Goal: Information Seeking & Learning: Learn about a topic

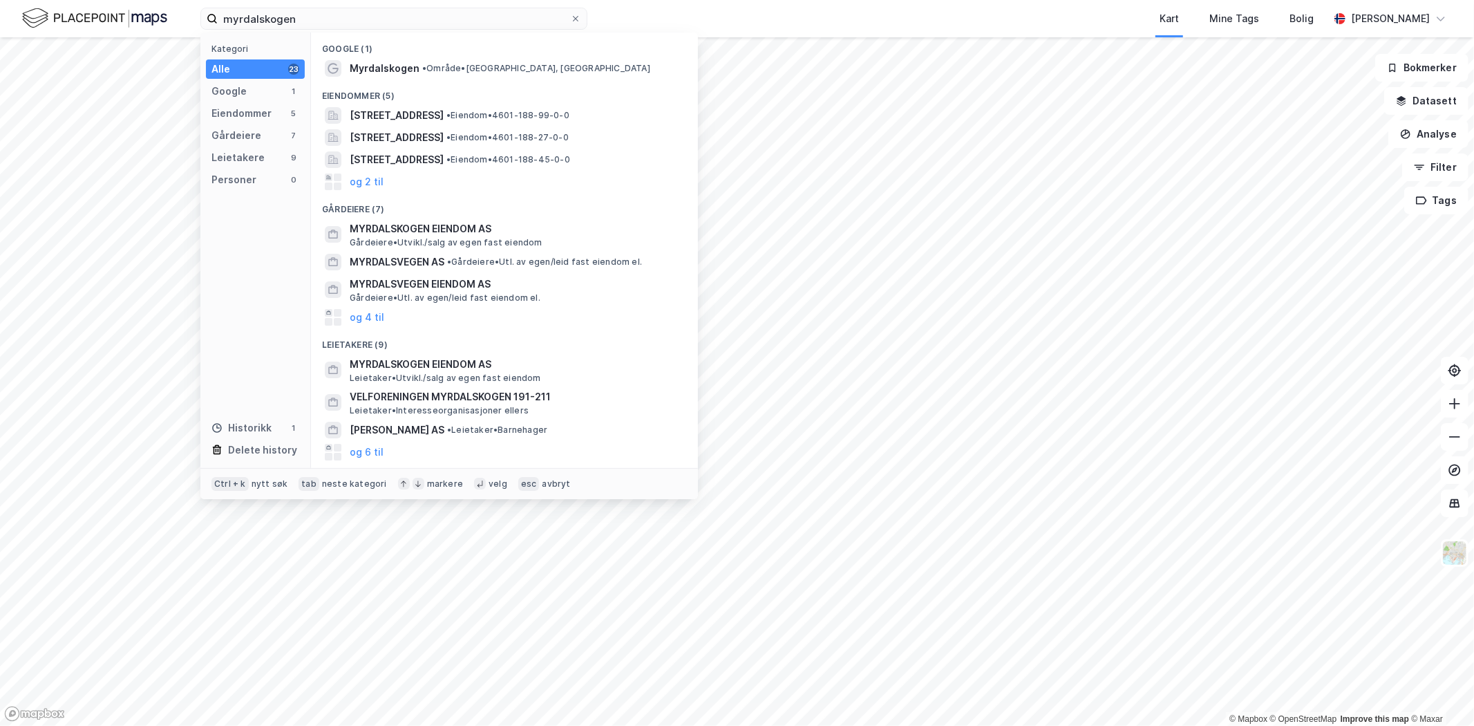
click at [289, 21] on input "myrdalskogen" at bounding box center [394, 18] width 352 height 21
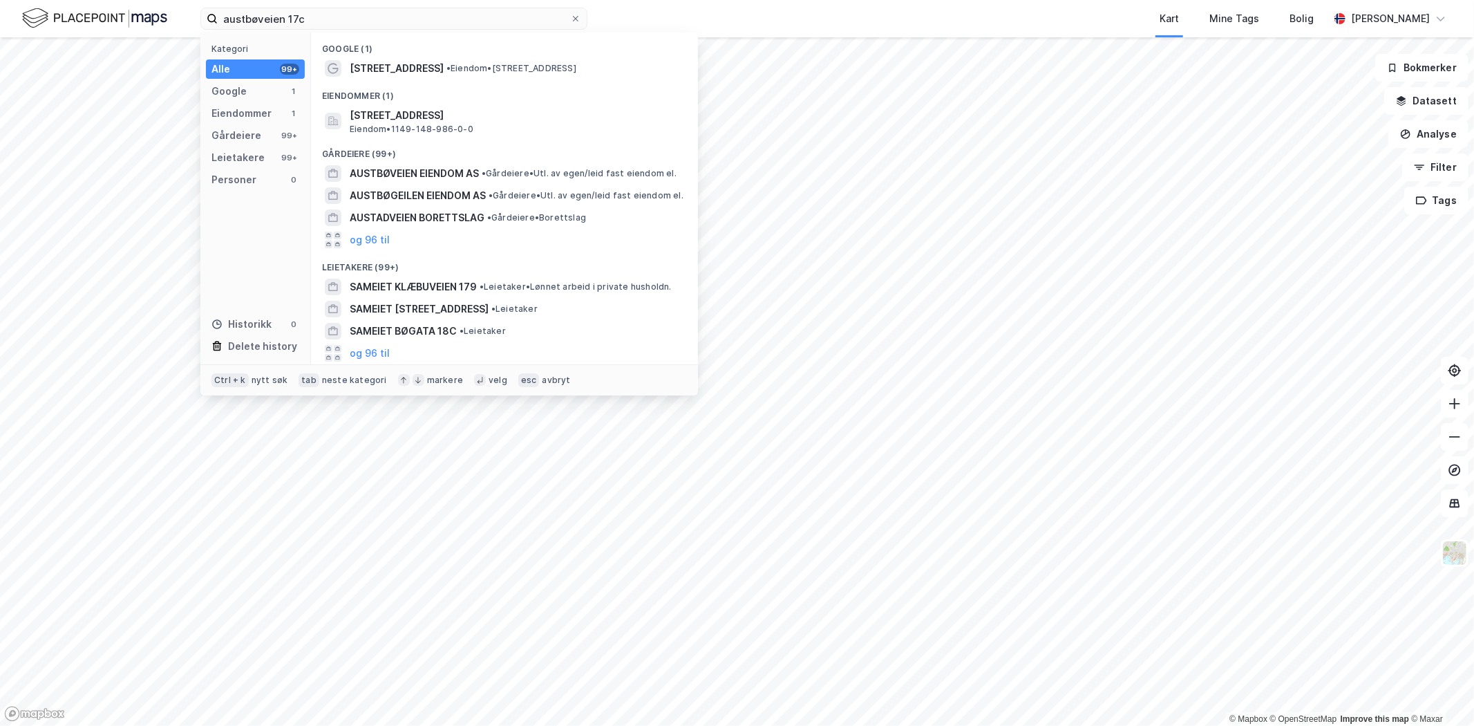
click at [506, 60] on div "[STREET_ADDRESS] • Eiendom • [STREET_ADDRESS]" at bounding box center [517, 68] width 334 height 17
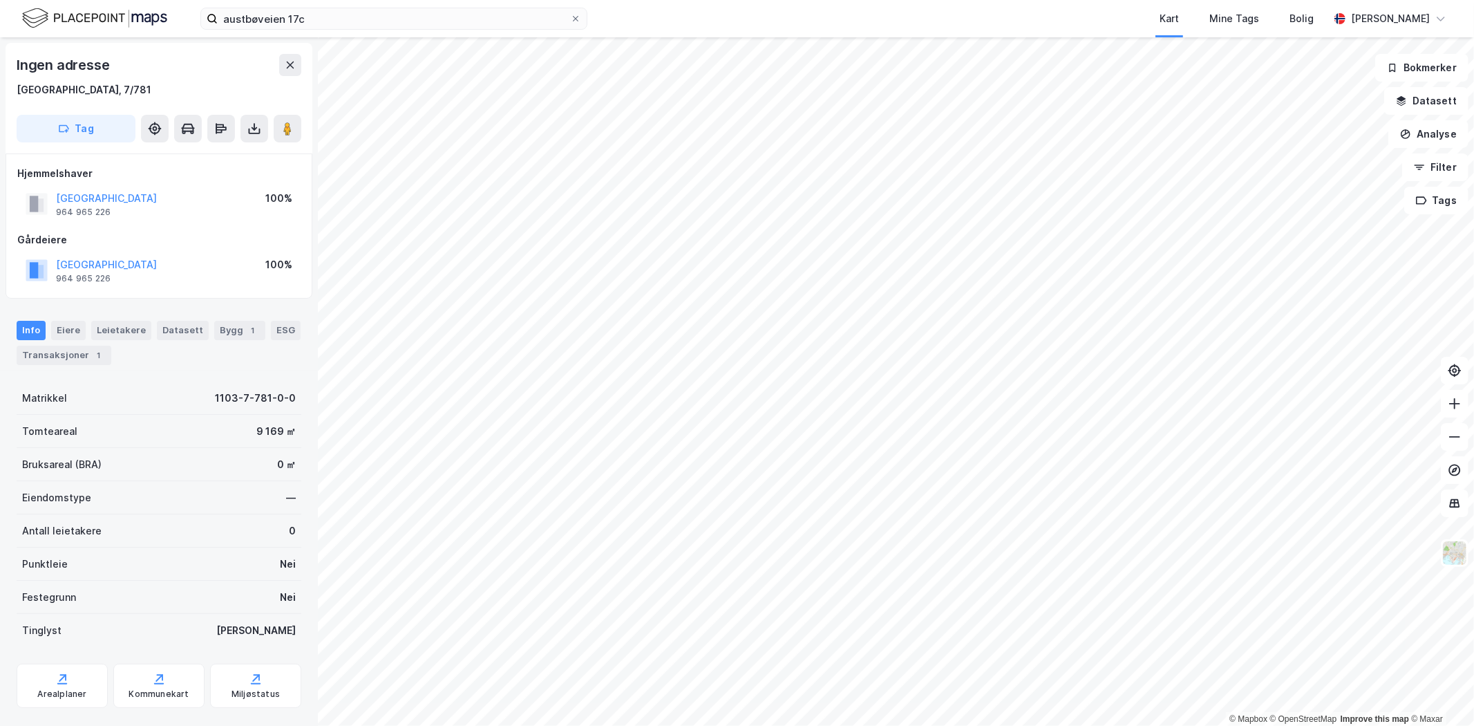
scroll to position [26, 0]
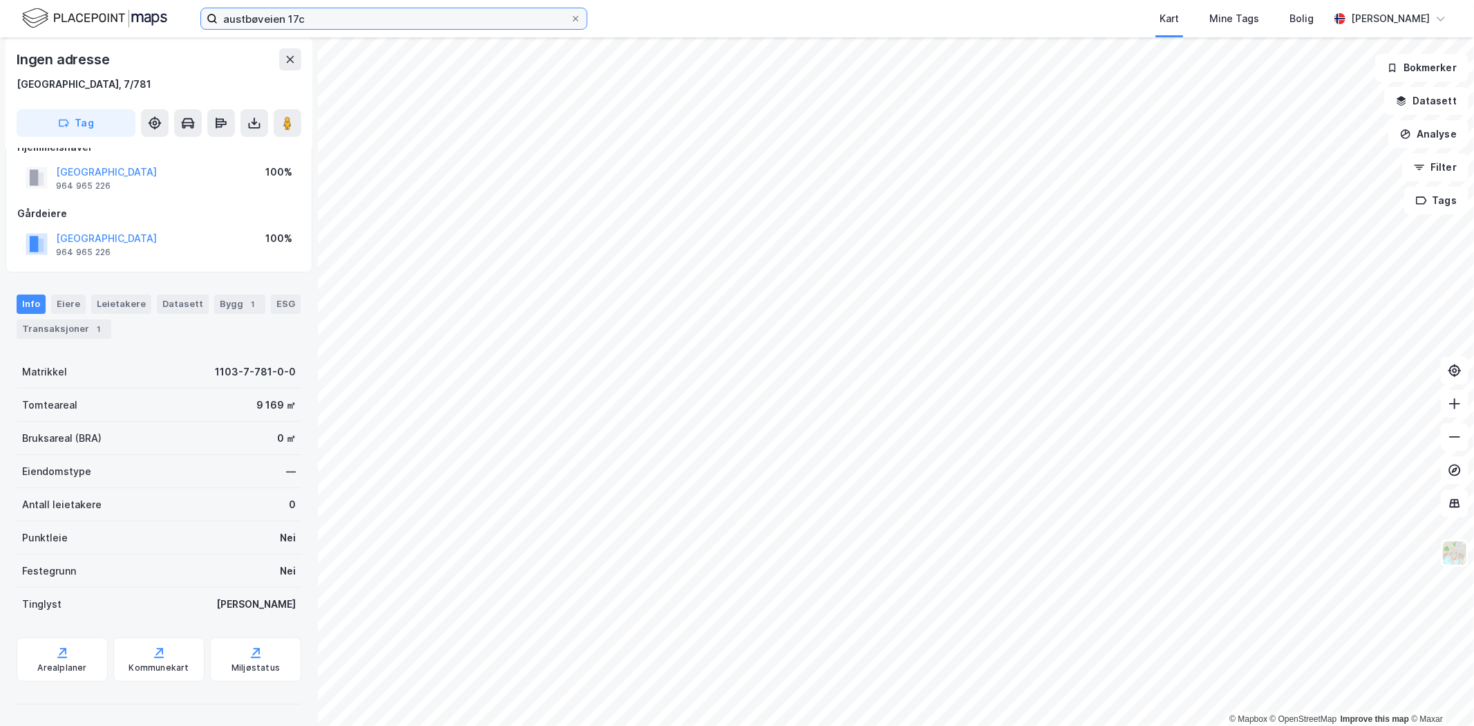
click at [281, 19] on input "austbøveien 17c" at bounding box center [394, 18] width 352 height 21
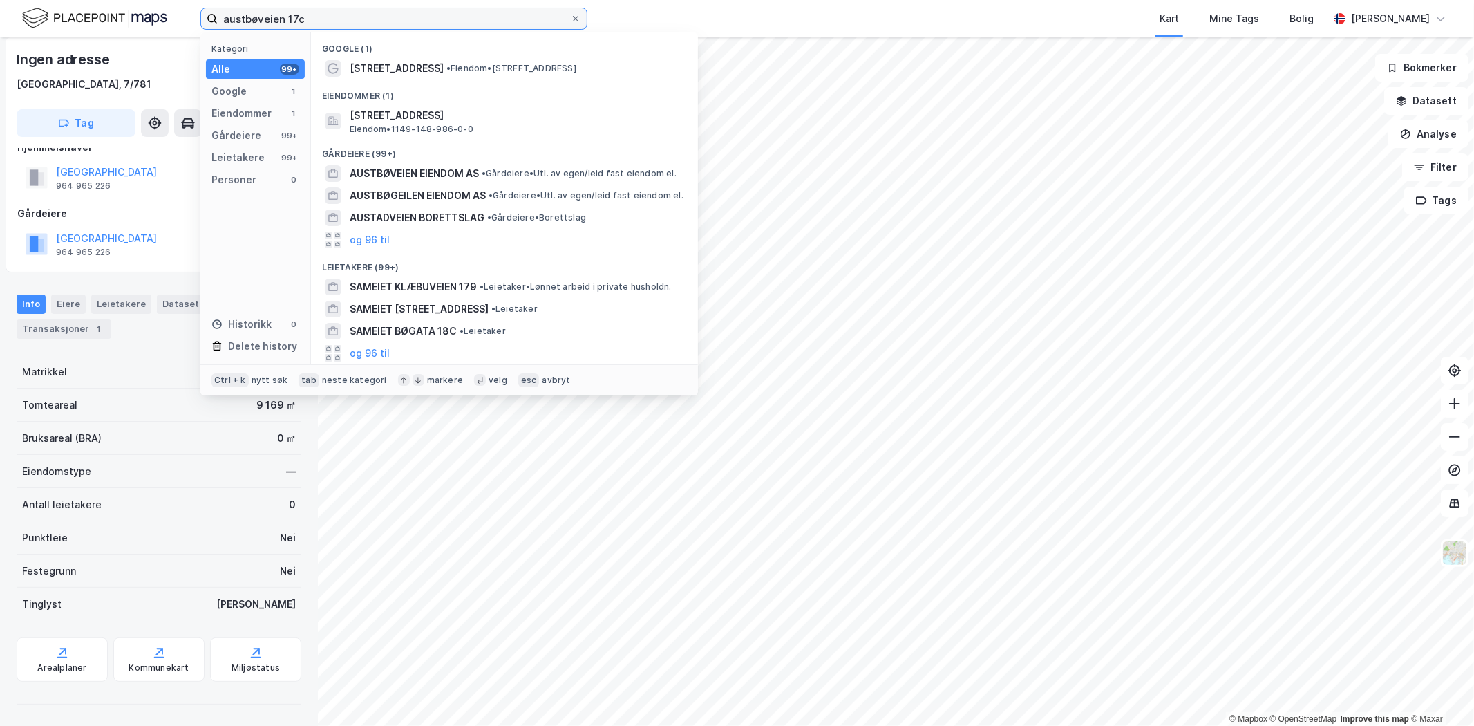
click at [312, 18] on input "austbøveien 17c" at bounding box center [394, 18] width 352 height 21
click at [478, 123] on div "[STREET_ADDRESS], KARMØY Eiendom • 1149-148-986-0-0" at bounding box center [517, 121] width 334 height 28
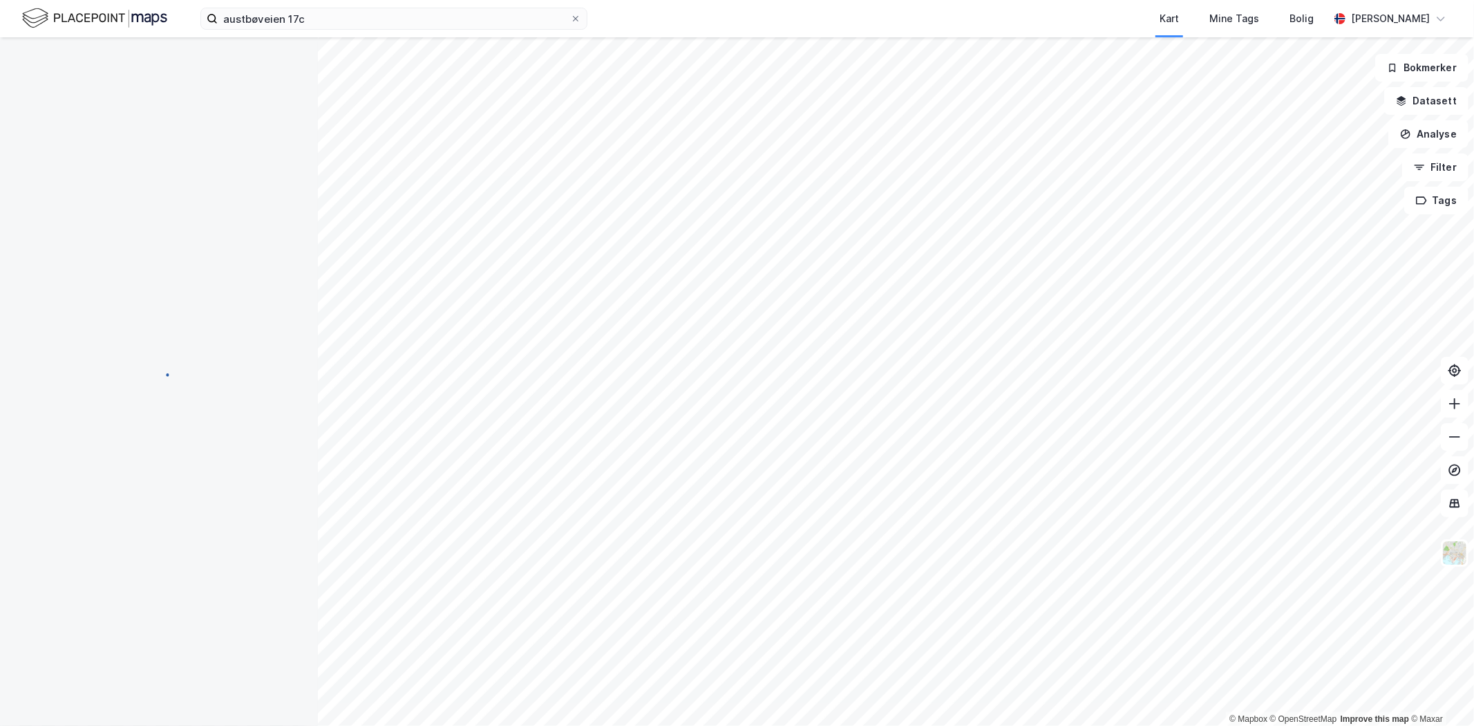
scroll to position [26, 0]
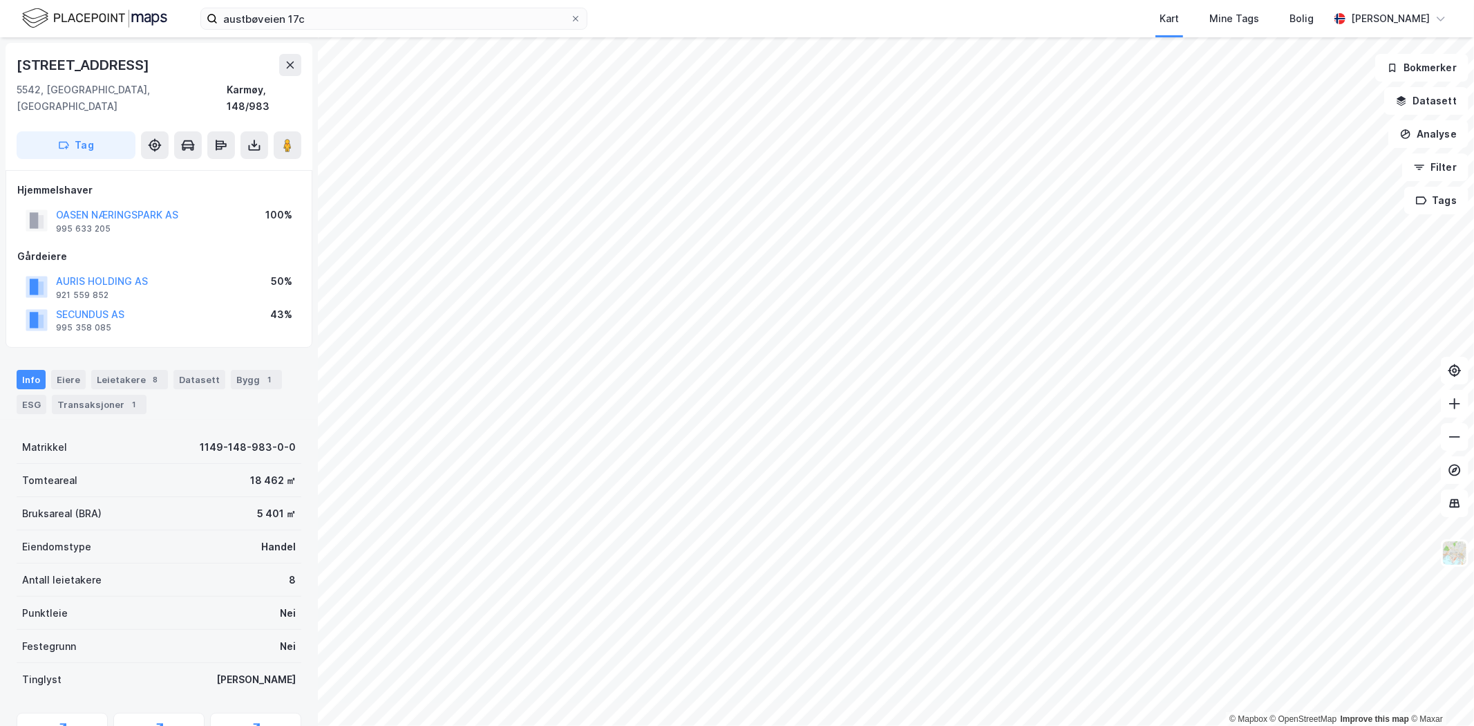
scroll to position [59, 0]
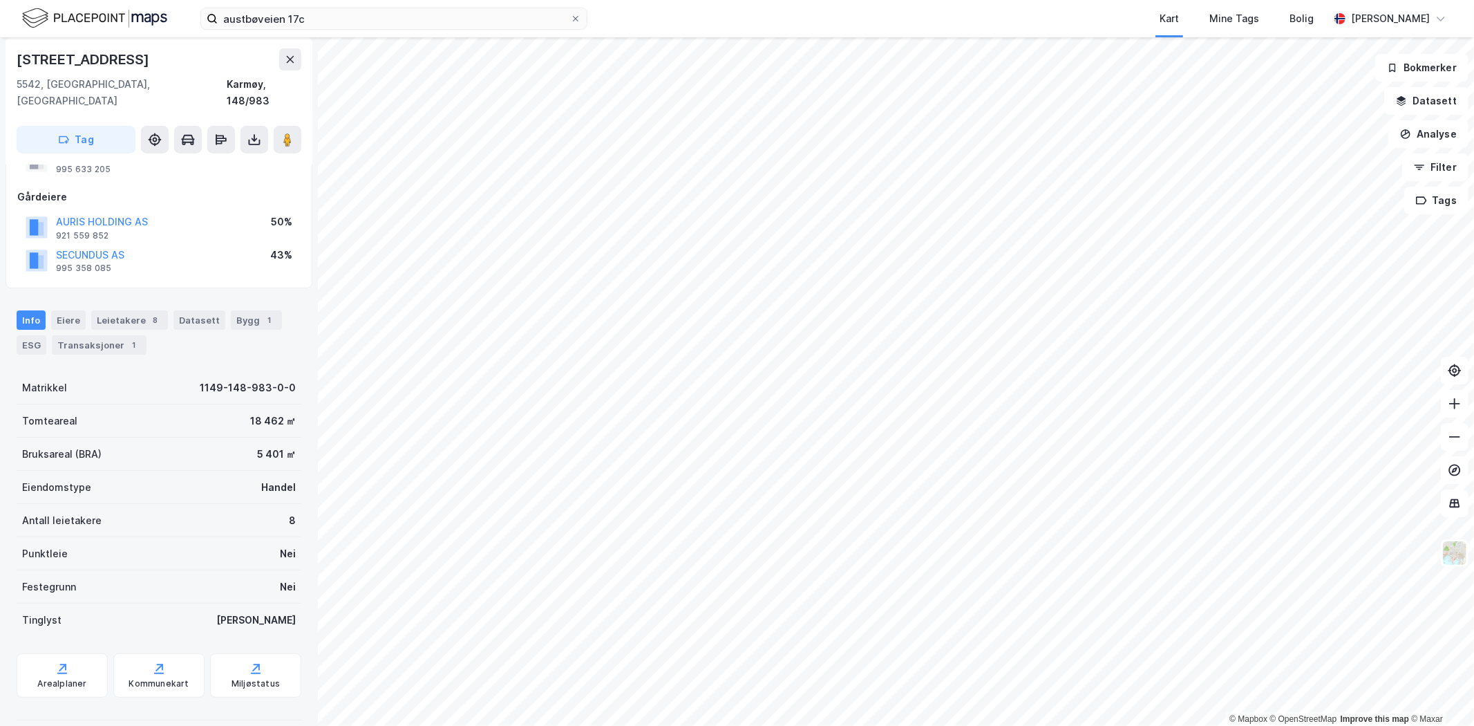
click at [0, 0] on button "SECUNDUS AS" at bounding box center [0, 0] width 0 height 0
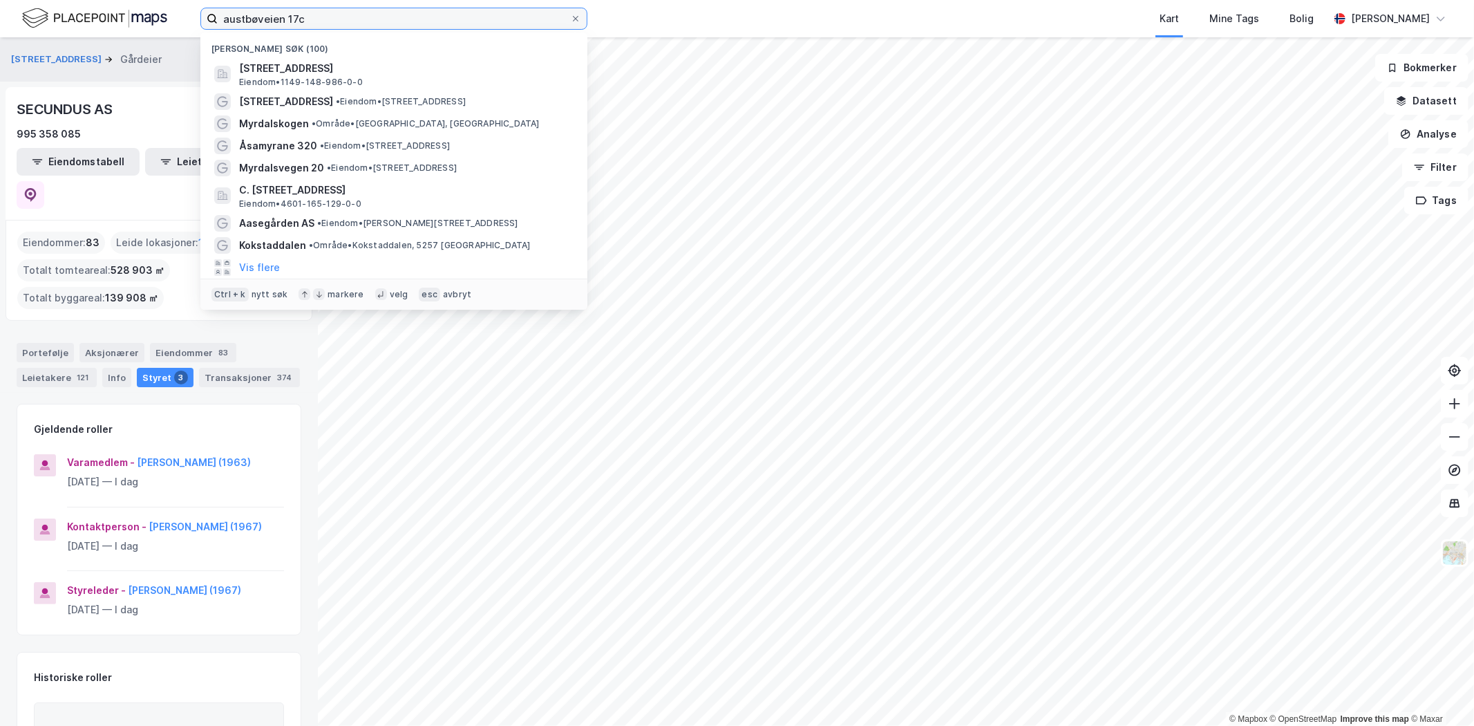
click at [295, 15] on input "austbøveien 17c" at bounding box center [394, 18] width 352 height 21
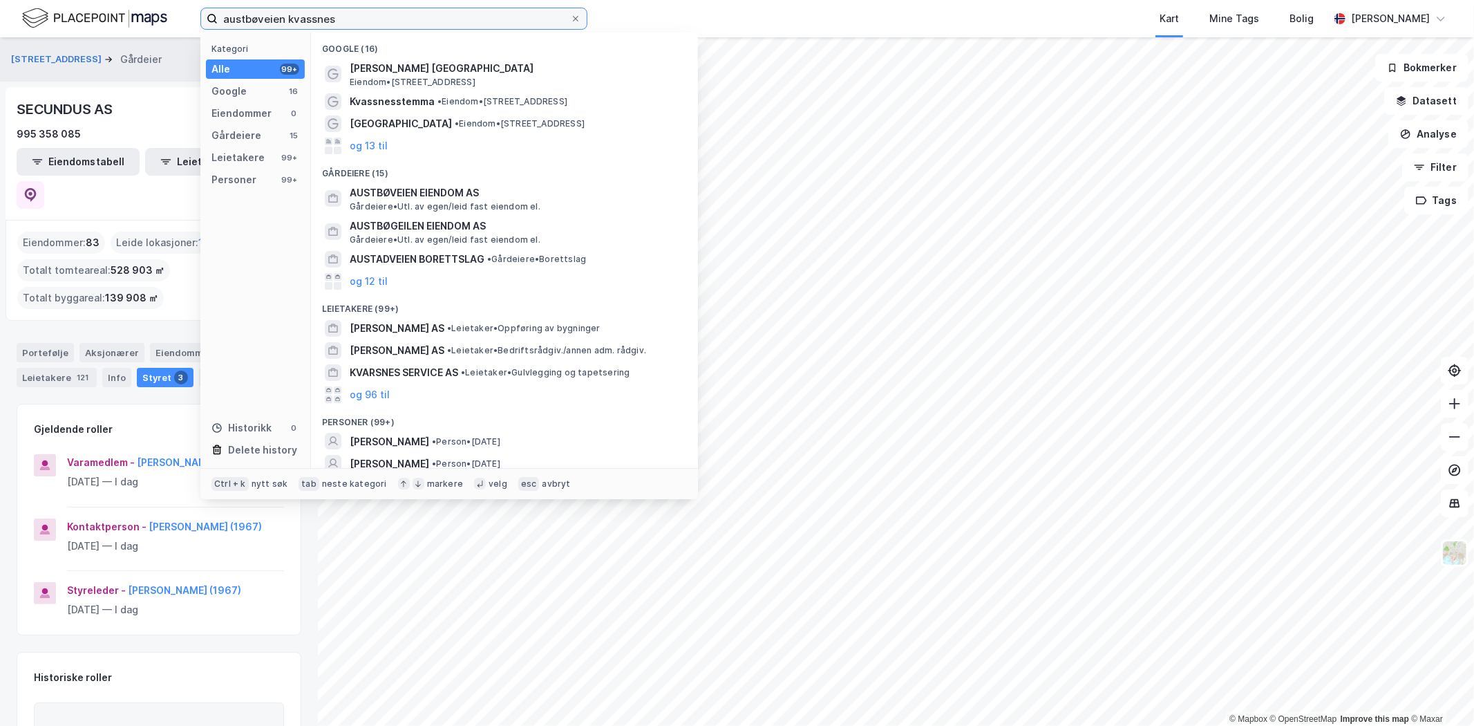
drag, startPoint x: 287, startPoint y: 17, endPoint x: 1, endPoint y: 38, distance: 286.9
click at [1, 38] on div "austbøveien kvassnes Kategori Alle 99+ Google 16 Eiendommer 0 Gårdeiere 15 Leie…" at bounding box center [737, 363] width 1474 height 726
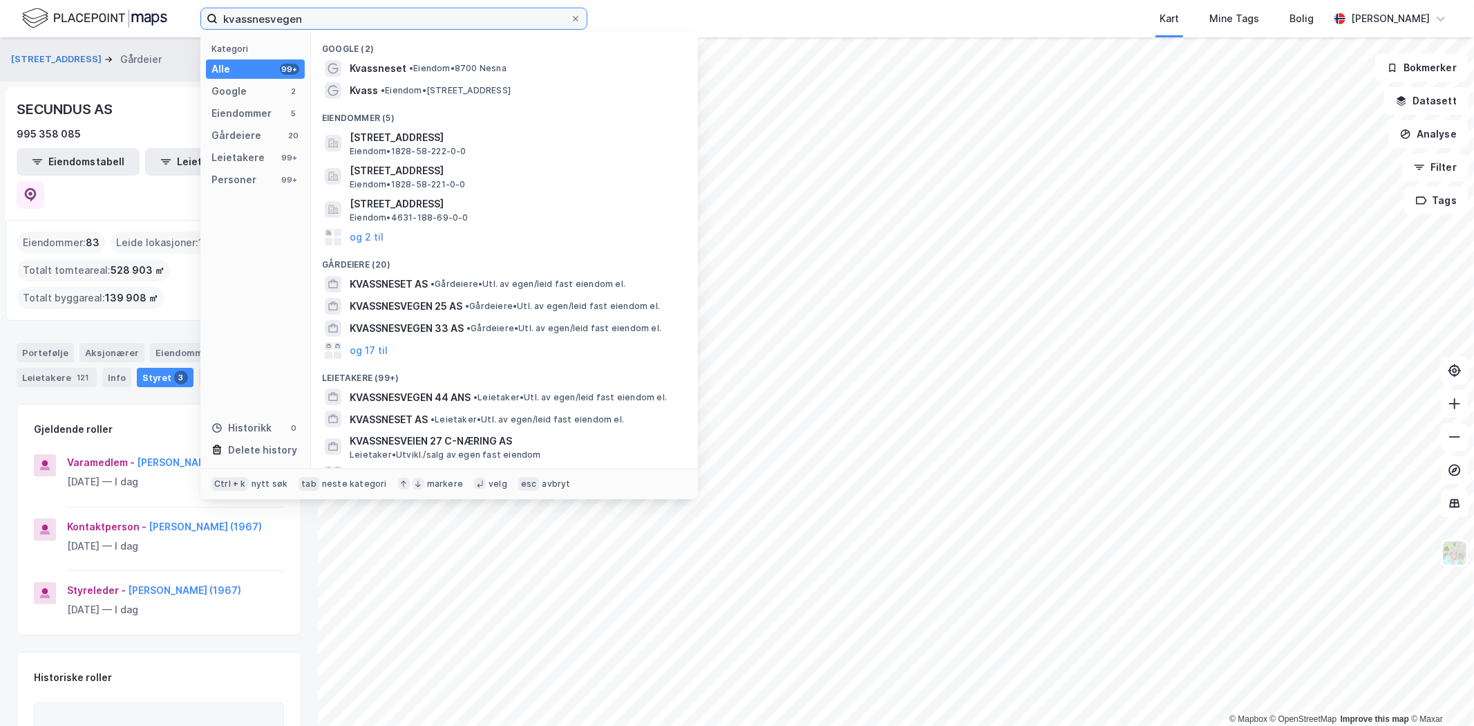
type input "kvassnesvegen"
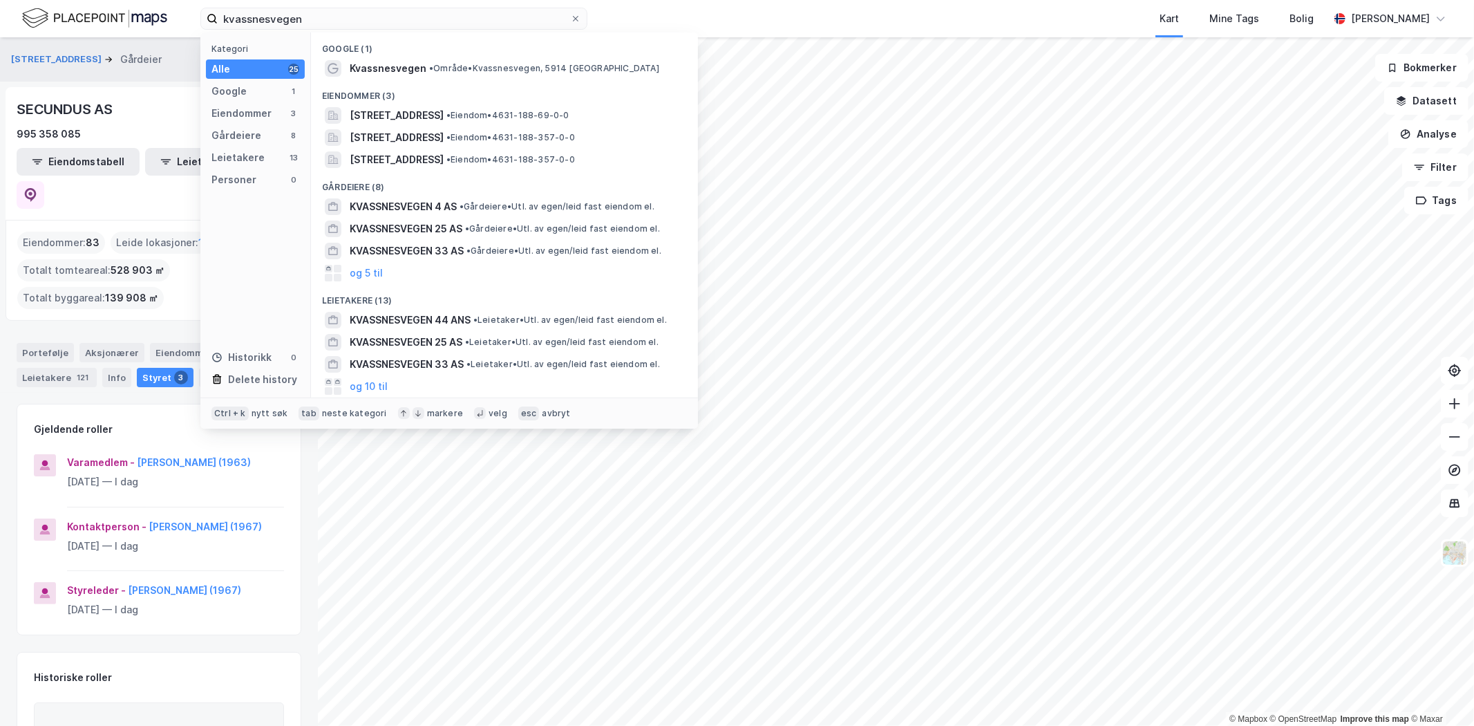
click at [410, 72] on span "Kvassnesvegen" at bounding box center [388, 68] width 77 height 17
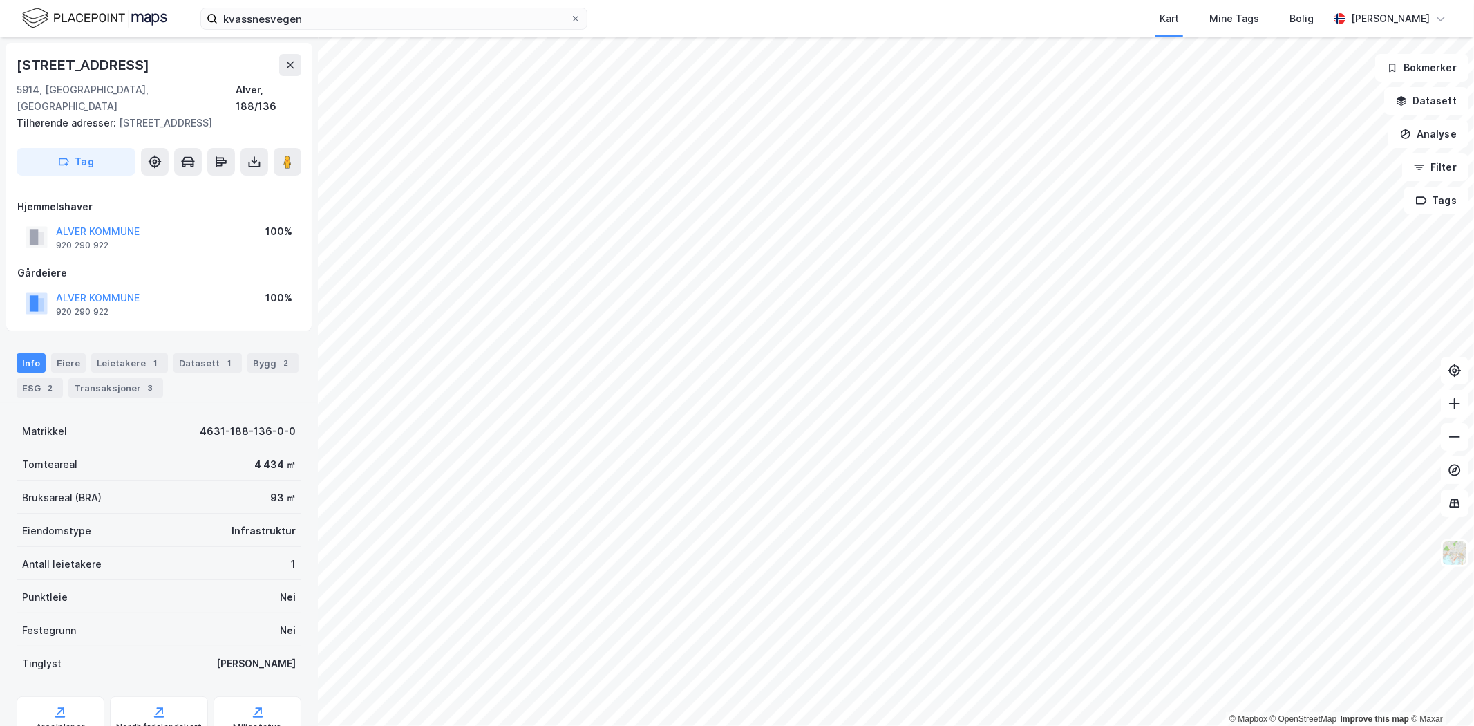
scroll to position [1, 0]
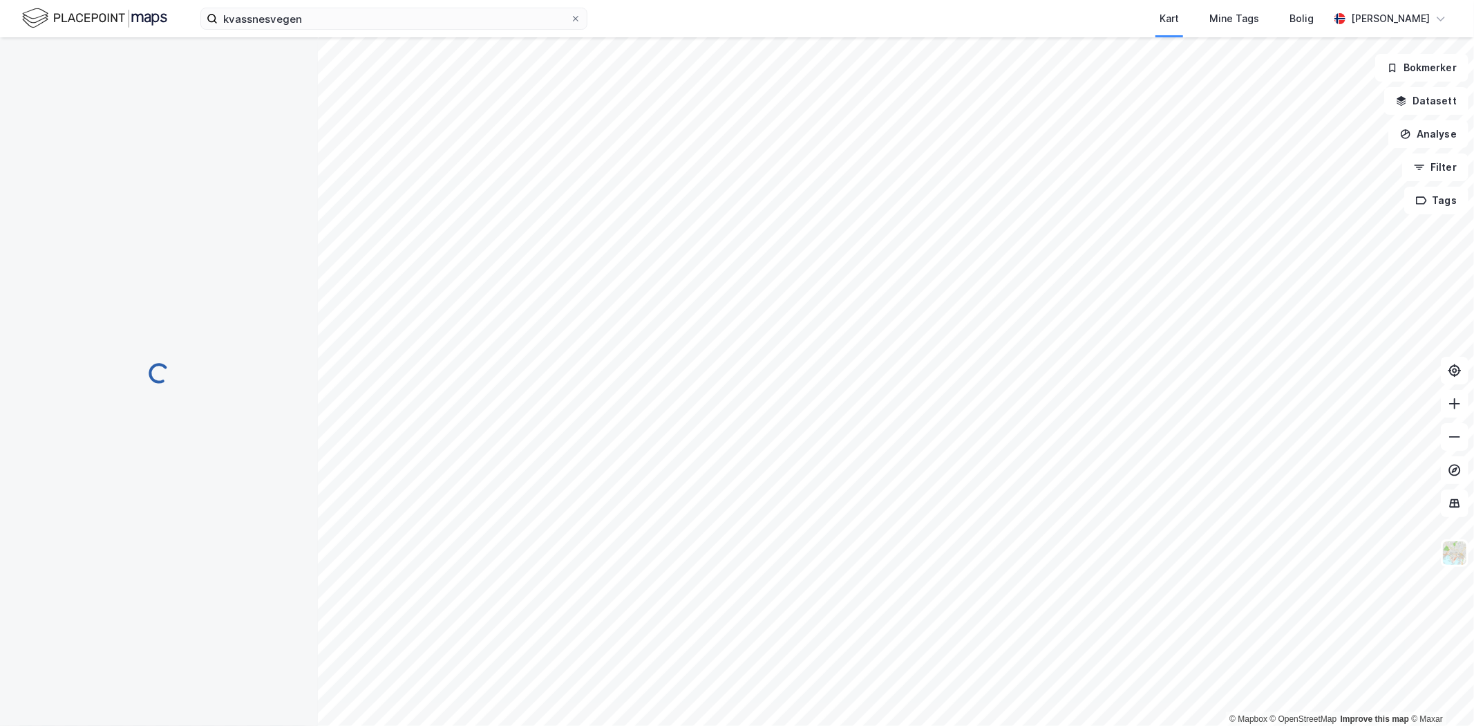
scroll to position [1, 0]
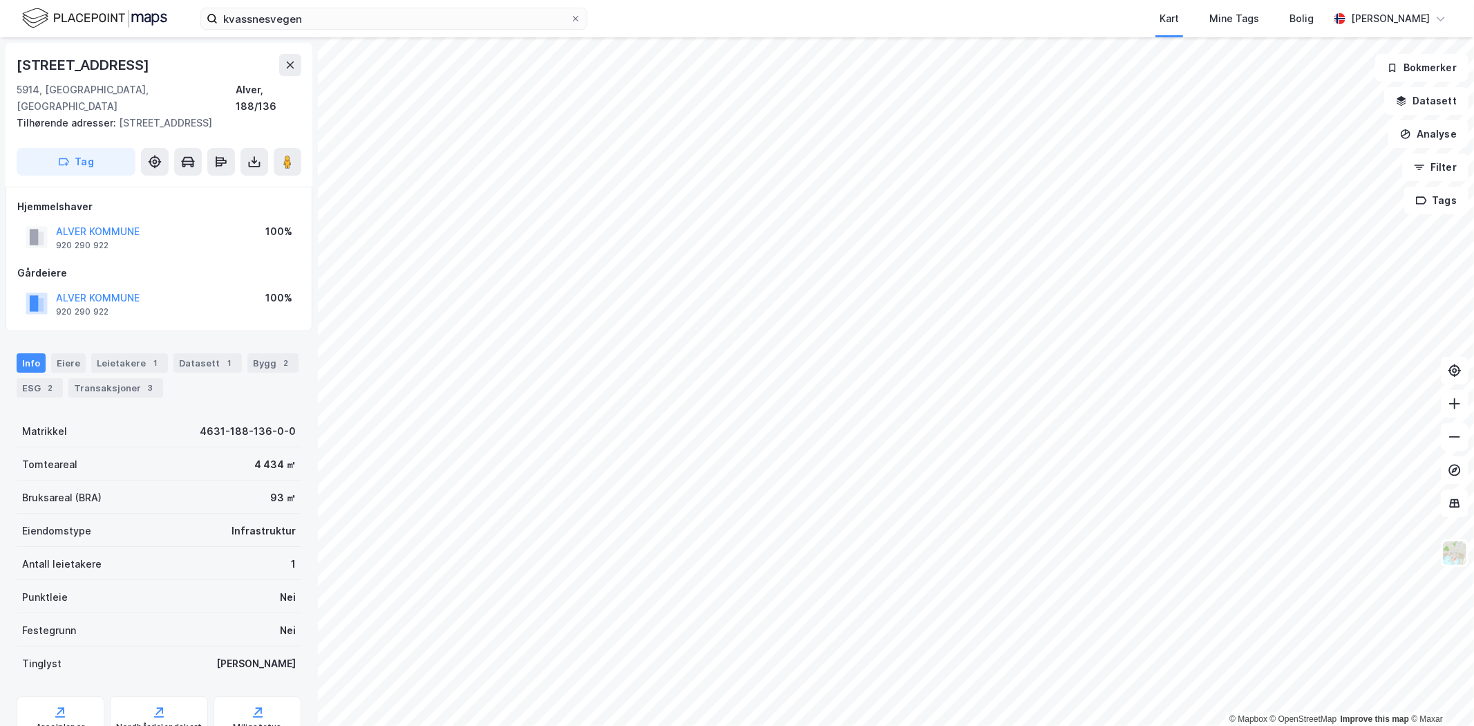
scroll to position [1, 0]
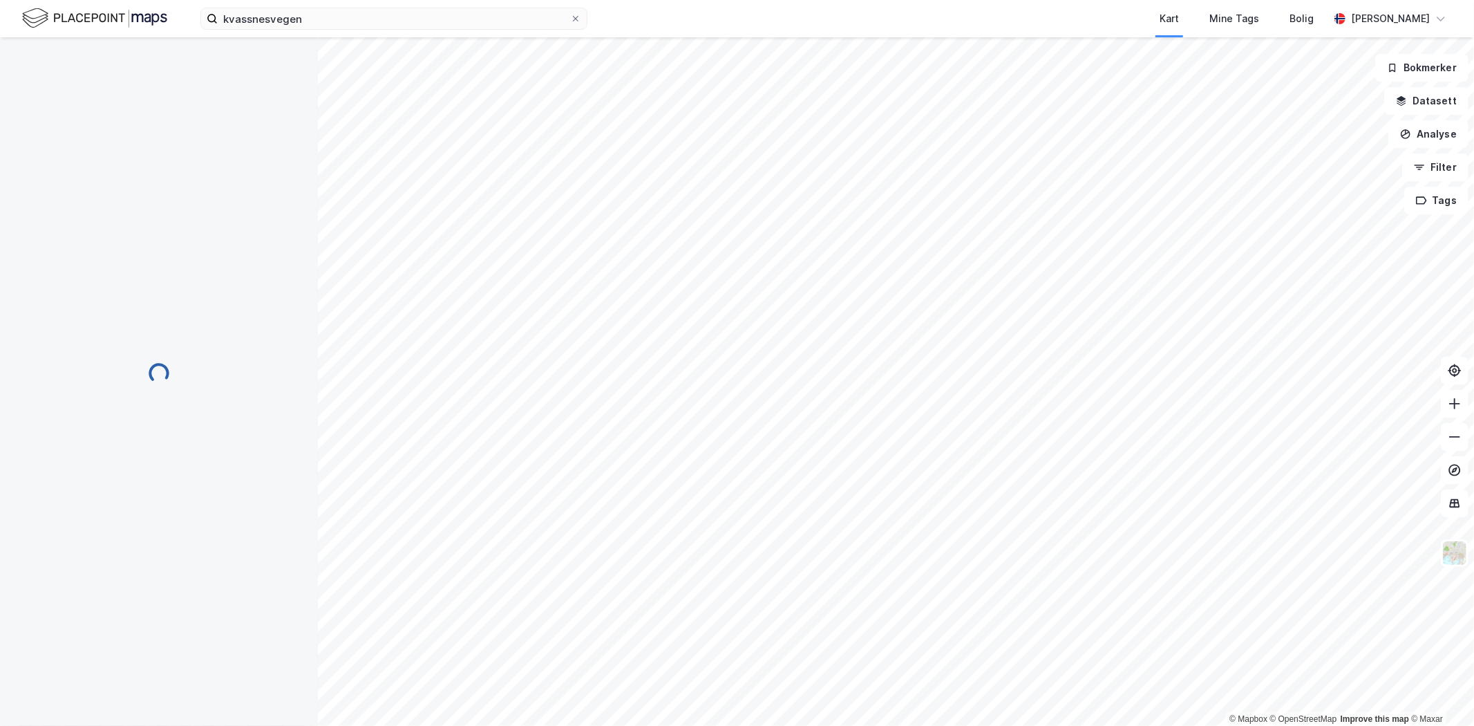
scroll to position [1, 0]
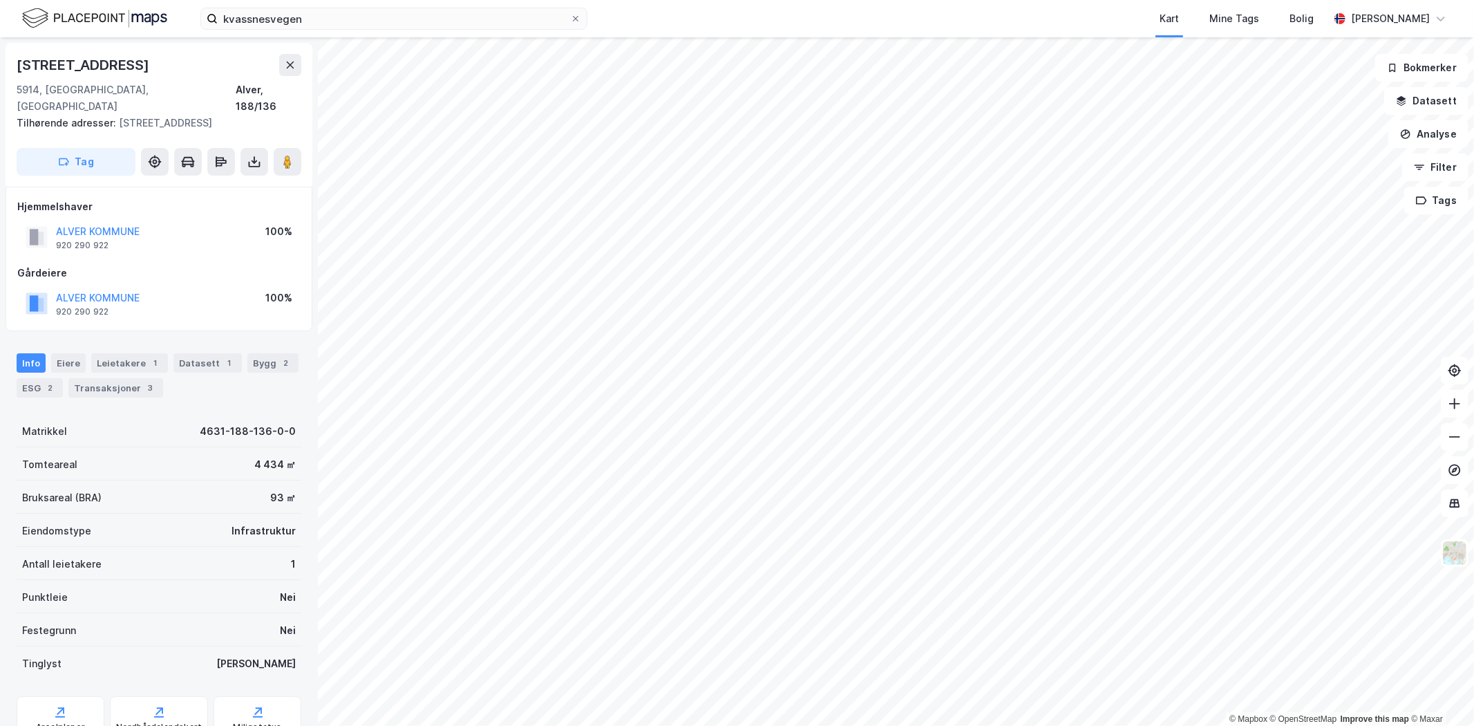
scroll to position [1, 0]
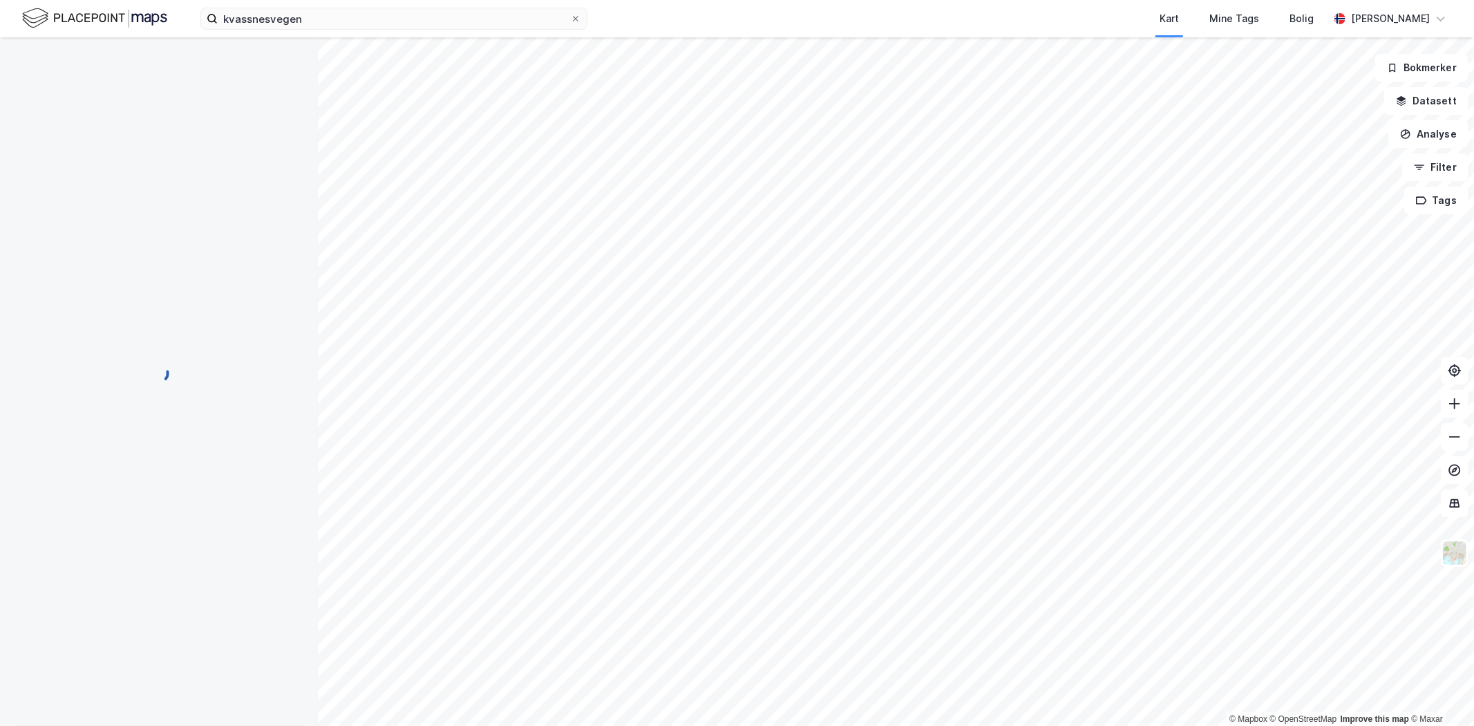
scroll to position [1, 0]
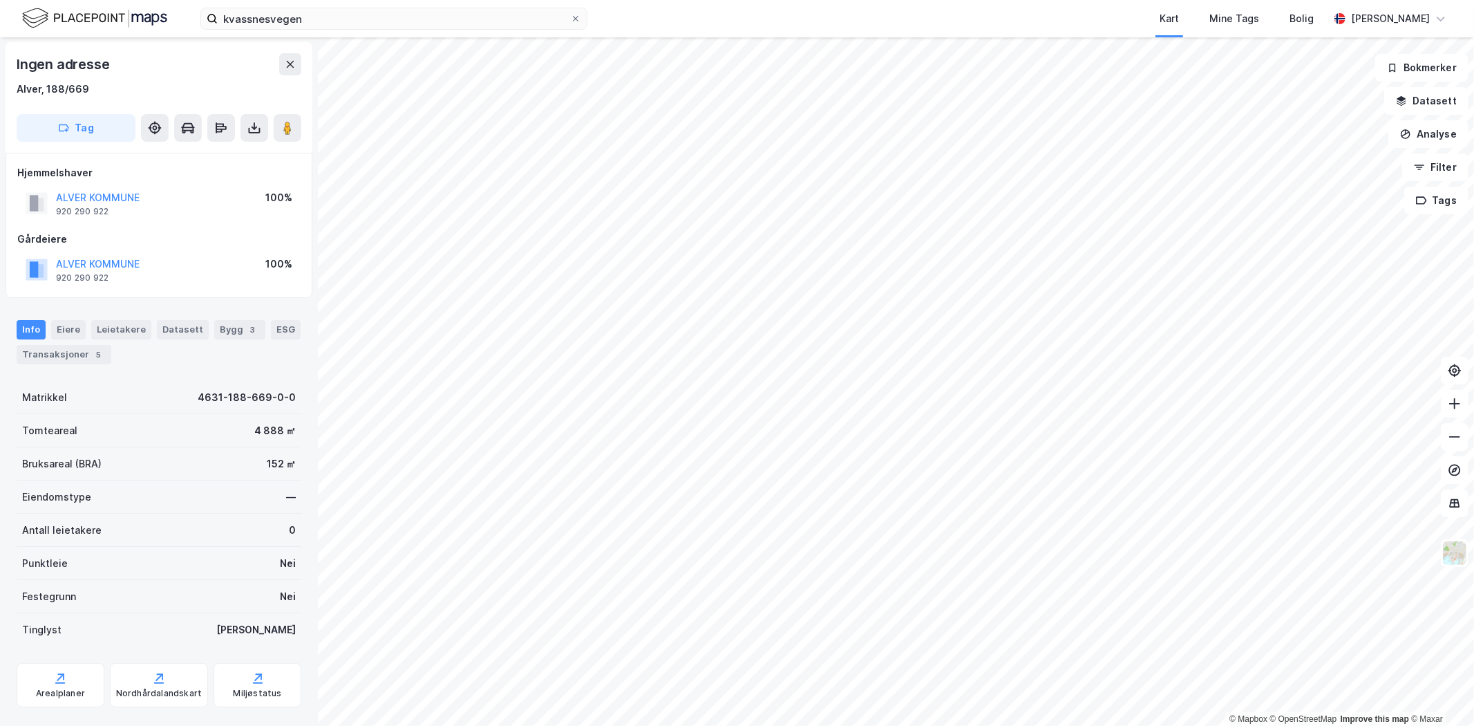
scroll to position [1, 0]
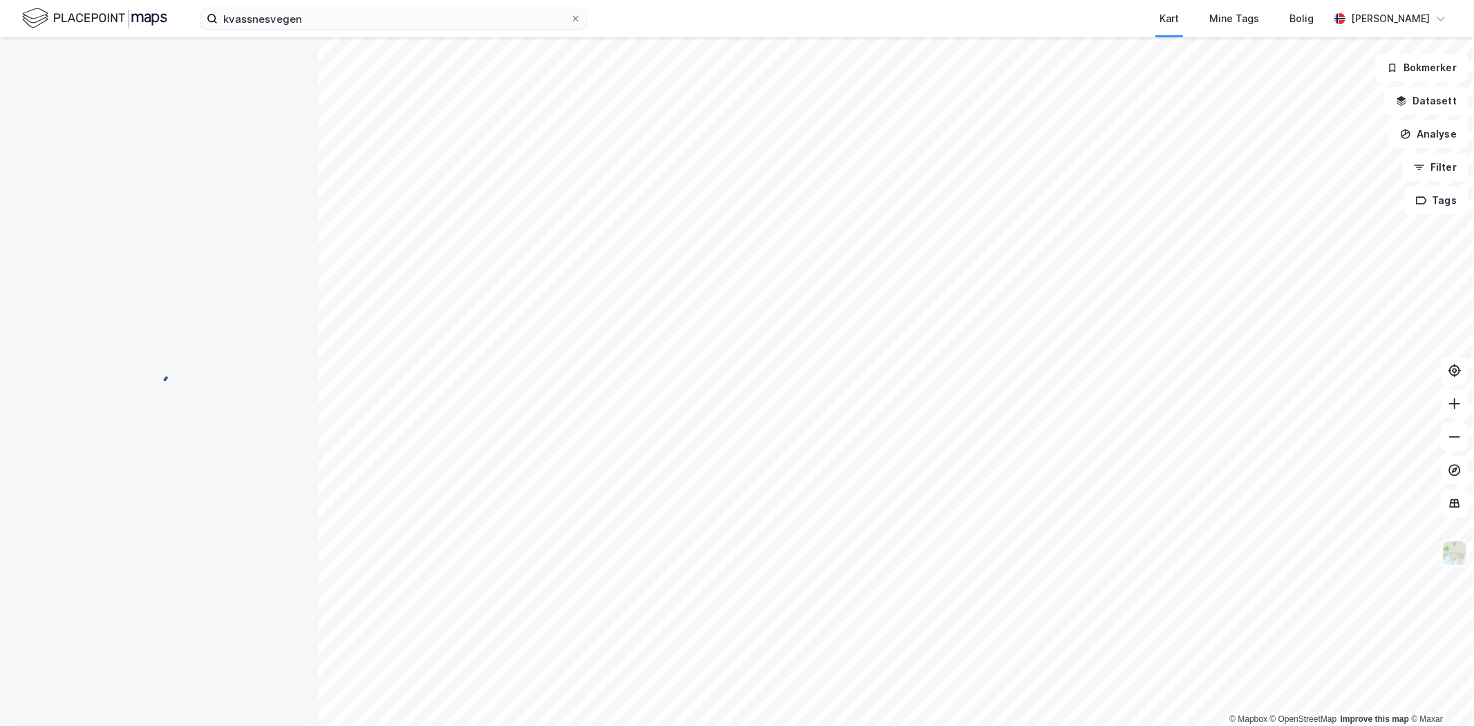
scroll to position [1, 0]
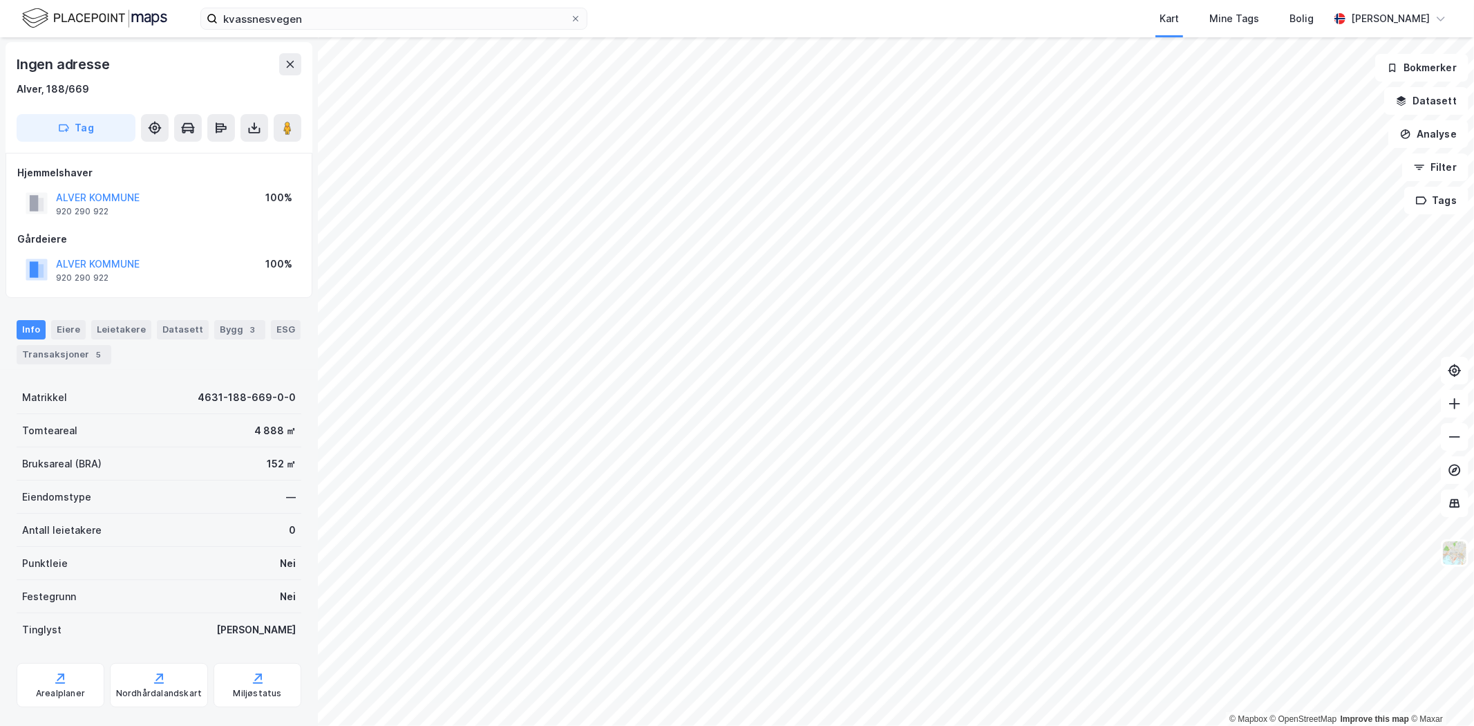
scroll to position [1, 0]
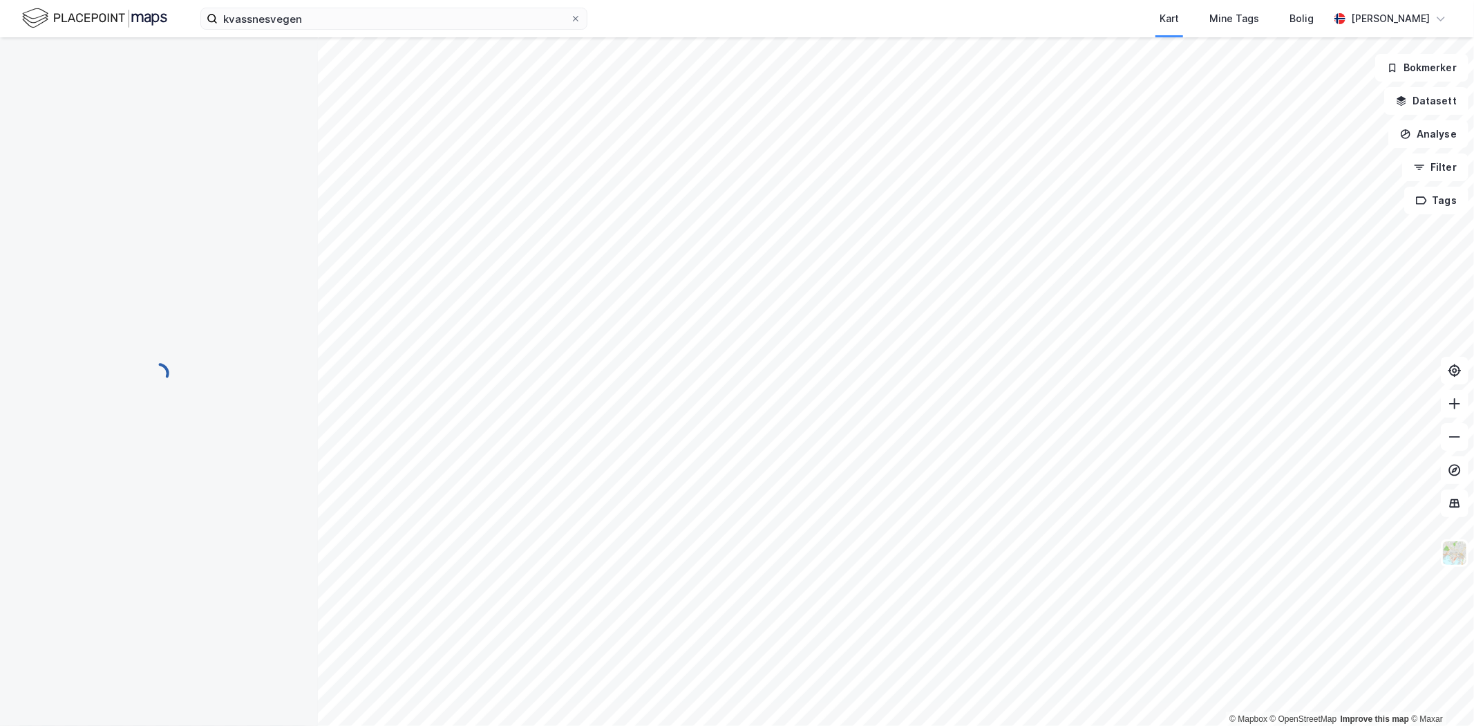
scroll to position [1, 0]
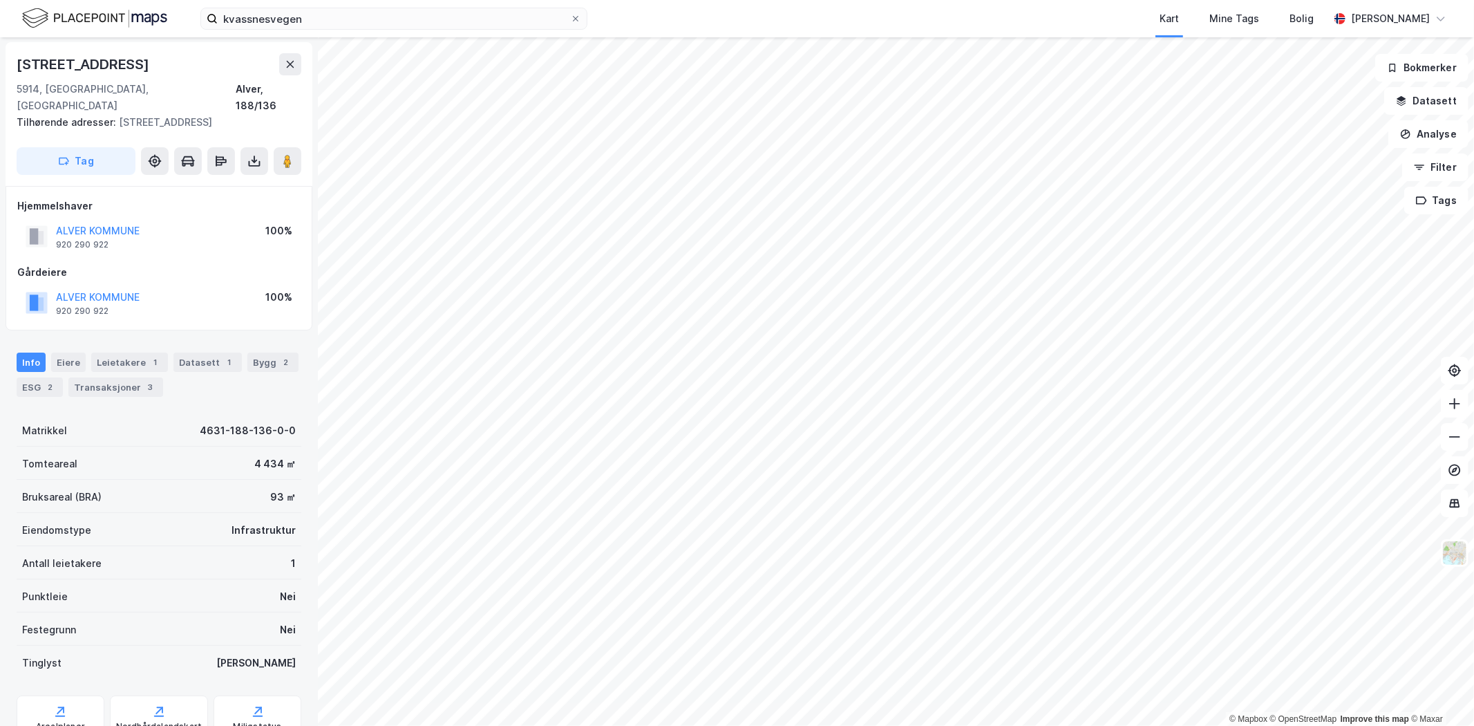
click at [71, 361] on div "Eiere" at bounding box center [68, 361] width 35 height 19
